Goal: Task Accomplishment & Management: Use online tool/utility

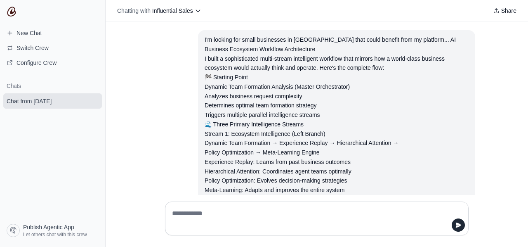
scroll to position [990, 0]
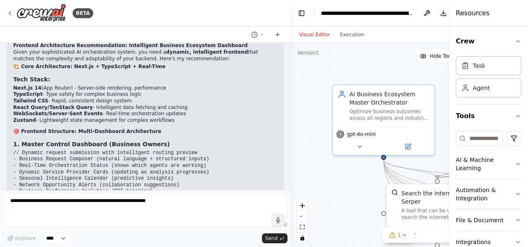
scroll to position [1543, 0]
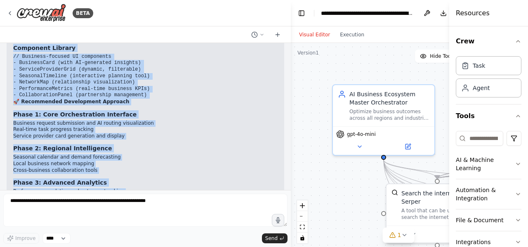
scroll to position [2497, 0]
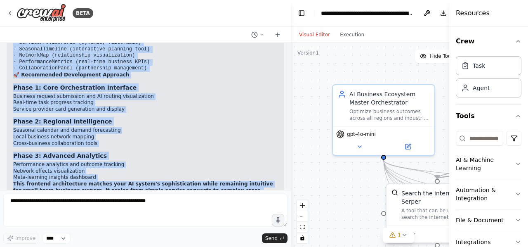
drag, startPoint x: 12, startPoint y: 118, endPoint x: 219, endPoint y: 160, distance: 210.6
copy div "1. Master Control Dashboard (Business Owners) // Dynamic request submission wit…"
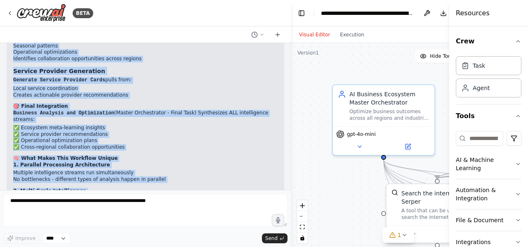
scroll to position [1314, 0]
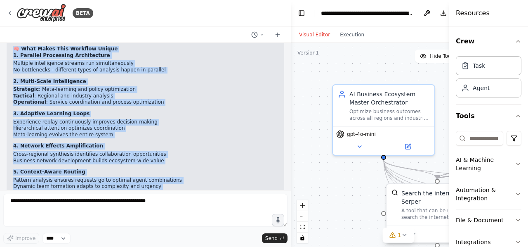
drag, startPoint x: 9, startPoint y: 97, endPoint x: 150, endPoint y: 174, distance: 161.1
copy div "AI Business Ecosystem Workflow Architecture I built a sophisticated multi-strea…"
drag, startPoint x: 449, startPoint y: 37, endPoint x: 527, endPoint y: 23, distance: 79.1
click at [527, 23] on div "Resources Crew Task Agent Tools AI & Machine Learning Automation & Integration …" at bounding box center [488, 123] width 79 height 247
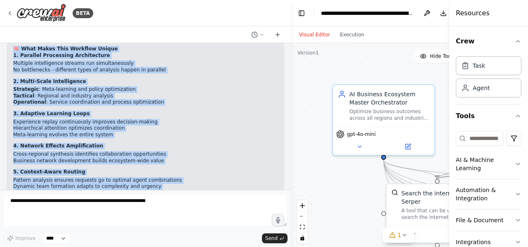
click at [289, 75] on div at bounding box center [288, 123] width 3 height 247
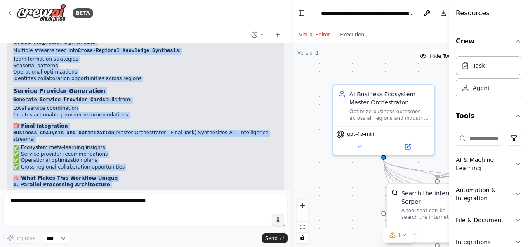
click at [287, 81] on div at bounding box center [288, 123] width 3 height 247
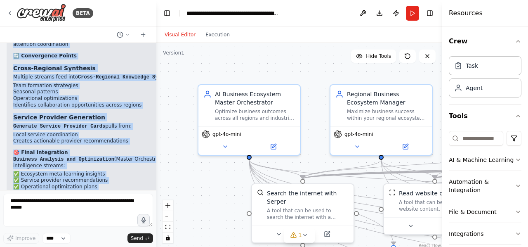
scroll to position [2419, 0]
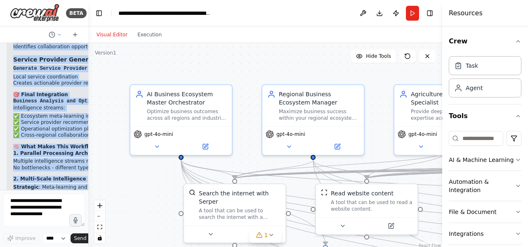
drag, startPoint x: 289, startPoint y: 136, endPoint x: 14, endPoint y: 188, distance: 280.1
click at [14, 188] on div "BETA Hello! I'm the CrewAI assistant. What kind of automation do you want to bu…" at bounding box center [44, 123] width 88 height 247
click at [428, 9] on button "Toggle Right Sidebar" at bounding box center [430, 13] width 12 height 12
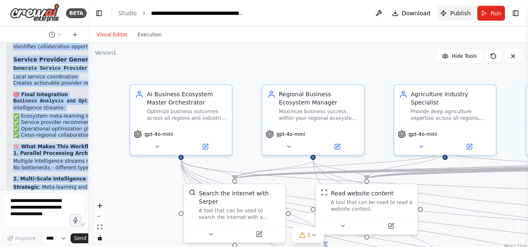
click at [455, 13] on span "Publish" at bounding box center [460, 13] width 21 height 8
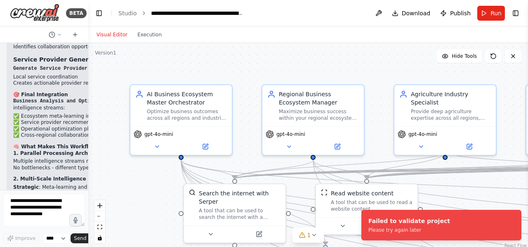
click at [412, 38] on div "Visual Editor Execution" at bounding box center [308, 34] width 440 height 16
click at [465, 10] on span "Publish" at bounding box center [460, 13] width 21 height 8
click at [422, 10] on span "Download" at bounding box center [416, 13] width 29 height 8
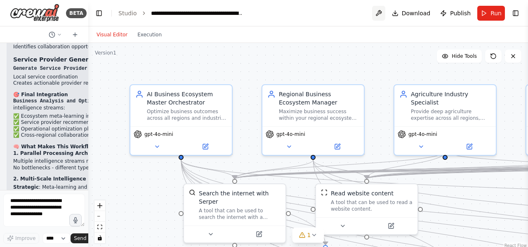
click at [383, 17] on button at bounding box center [378, 13] width 13 height 15
click at [512, 14] on button "Toggle Right Sidebar" at bounding box center [516, 13] width 12 height 12
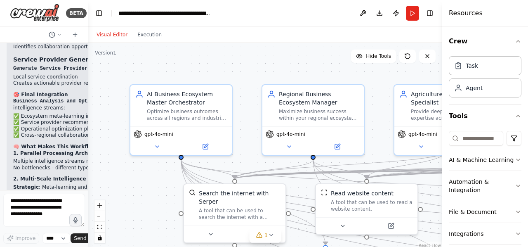
click at [352, 52] on div ".deletable-edge-delete-btn { width: 20px; height: 20px; border: 0px solid #ffff…" at bounding box center [265, 146] width 354 height 206
